Goal: Browse casually: Explore the website without a specific task or goal

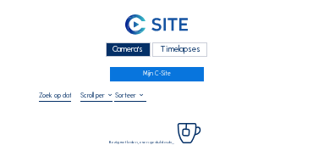
click at [116, 45] on div "Camera's" at bounding box center [128, 49] width 45 height 14
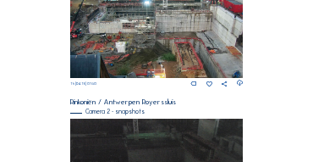
scroll to position [309, 0]
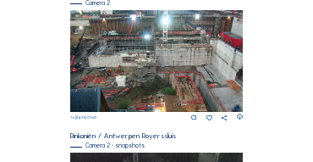
click at [185, 31] on img at bounding box center [157, 61] width 174 height 102
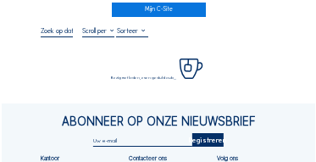
scroll to position [68, 0]
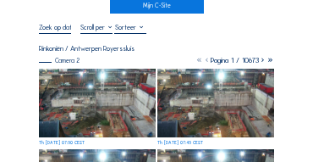
click at [87, 73] on img at bounding box center [97, 103] width 117 height 69
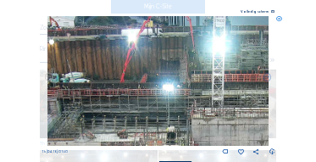
drag, startPoint x: 121, startPoint y: 106, endPoint x: 132, endPoint y: 118, distance: 16.8
click at [132, 118] on img at bounding box center [157, 81] width 221 height 130
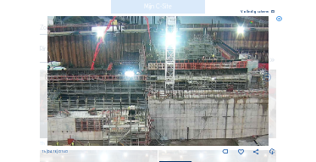
drag, startPoint x: 168, startPoint y: 96, endPoint x: 146, endPoint y: 96, distance: 22.0
click at [101, 97] on img at bounding box center [157, 81] width 221 height 130
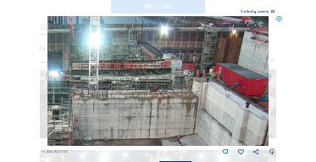
drag, startPoint x: 147, startPoint y: 97, endPoint x: 106, endPoint y: 97, distance: 41.5
click at [106, 97] on img at bounding box center [157, 81] width 221 height 130
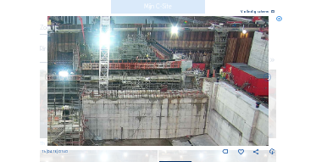
drag, startPoint x: 114, startPoint y: 96, endPoint x: 151, endPoint y: 102, distance: 36.7
click at [151, 102] on img at bounding box center [157, 81] width 221 height 130
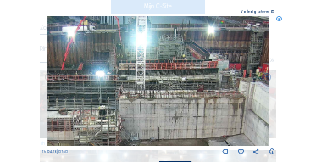
drag, startPoint x: 101, startPoint y: 102, endPoint x: 129, endPoint y: 102, distance: 27.9
click at [130, 102] on img at bounding box center [157, 81] width 221 height 130
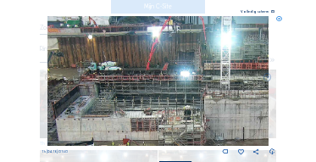
drag, startPoint x: 96, startPoint y: 97, endPoint x: 145, endPoint y: 103, distance: 49.4
click at [145, 103] on img at bounding box center [157, 81] width 221 height 130
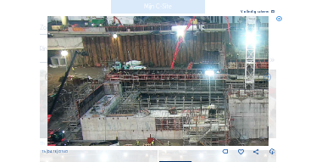
drag, startPoint x: 107, startPoint y: 102, endPoint x: 132, endPoint y: 102, distance: 24.6
click at [133, 102] on img at bounding box center [157, 81] width 221 height 130
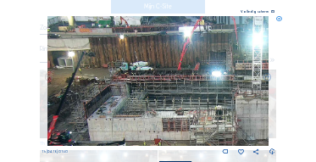
click at [125, 99] on img at bounding box center [157, 81] width 221 height 130
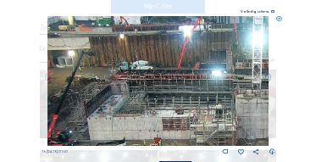
drag, startPoint x: 105, startPoint y: 97, endPoint x: 127, endPoint y: 86, distance: 24.6
click at [127, 86] on img at bounding box center [157, 81] width 221 height 130
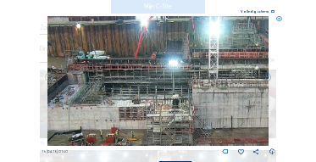
drag, startPoint x: 145, startPoint y: 85, endPoint x: 102, endPoint y: 85, distance: 43.2
click at [102, 85] on img at bounding box center [157, 81] width 221 height 130
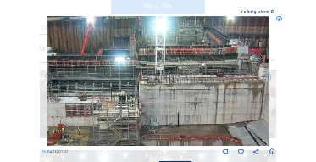
drag, startPoint x: 133, startPoint y: 89, endPoint x: 101, endPoint y: 85, distance: 32.4
click at [101, 85] on img at bounding box center [157, 81] width 221 height 130
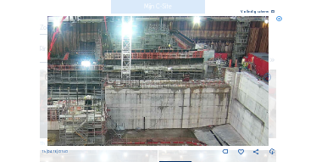
drag, startPoint x: 138, startPoint y: 94, endPoint x: 122, endPoint y: 96, distance: 16.2
click at [122, 96] on img at bounding box center [157, 81] width 221 height 130
click at [96, 91] on img at bounding box center [157, 81] width 221 height 130
drag, startPoint x: 85, startPoint y: 90, endPoint x: 158, endPoint y: 89, distance: 73.6
click at [158, 89] on img at bounding box center [157, 81] width 221 height 130
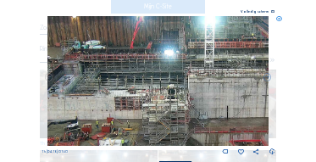
click at [119, 69] on img at bounding box center [157, 81] width 221 height 130
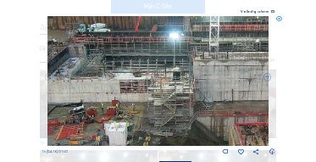
drag, startPoint x: 118, startPoint y: 92, endPoint x: 117, endPoint y: 73, distance: 19.5
click at [117, 74] on img at bounding box center [157, 81] width 221 height 130
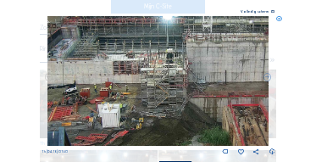
drag, startPoint x: 131, startPoint y: 78, endPoint x: 112, endPoint y: 100, distance: 29.4
click at [112, 100] on img at bounding box center [157, 81] width 221 height 130
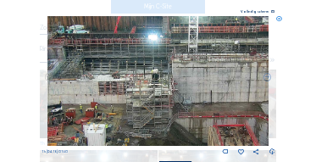
drag, startPoint x: 133, startPoint y: 73, endPoint x: 126, endPoint y: 98, distance: 26.3
click at [126, 98] on img at bounding box center [157, 81] width 221 height 130
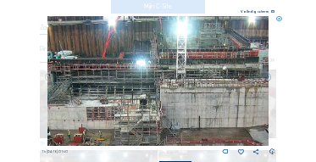
drag, startPoint x: 171, startPoint y: 89, endPoint x: 112, endPoint y: 92, distance: 59.3
click at [91, 93] on img at bounding box center [157, 81] width 221 height 130
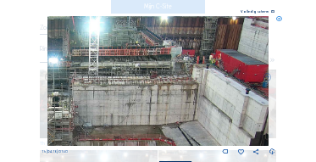
drag, startPoint x: 151, startPoint y: 91, endPoint x: 101, endPoint y: 83, distance: 50.5
click at [101, 83] on img at bounding box center [157, 81] width 221 height 130
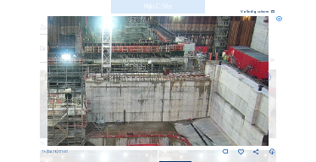
drag, startPoint x: 93, startPoint y: 83, endPoint x: 113, endPoint y: 95, distance: 23.5
click at [178, 88] on img at bounding box center [157, 81] width 221 height 130
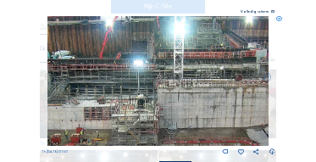
drag, startPoint x: 151, startPoint y: 86, endPoint x: 159, endPoint y: 85, distance: 8.5
click at [159, 85] on img at bounding box center [157, 81] width 221 height 130
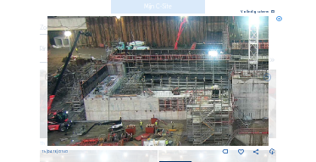
drag, startPoint x: 129, startPoint y: 96, endPoint x: 137, endPoint y: 93, distance: 8.8
click at [137, 93] on img at bounding box center [157, 81] width 221 height 130
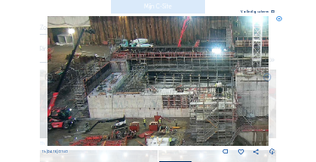
drag, startPoint x: 119, startPoint y: 96, endPoint x: 152, endPoint y: 101, distance: 33.4
click at [167, 100] on img at bounding box center [157, 81] width 221 height 130
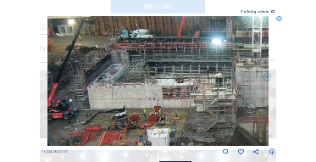
drag, startPoint x: 103, startPoint y: 86, endPoint x: 122, endPoint y: 79, distance: 20.1
click at [122, 79] on img at bounding box center [157, 81] width 221 height 130
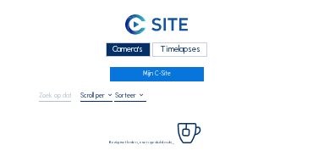
click at [135, 52] on div "Camera's" at bounding box center [128, 49] width 45 height 14
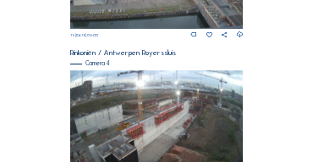
scroll to position [694, 0]
